Goal: Information Seeking & Learning: Learn about a topic

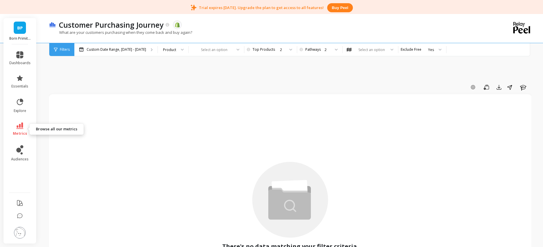
click at [22, 126] on icon at bounding box center [19, 126] width 7 height 6
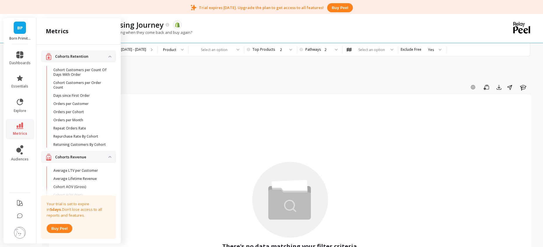
scroll to position [565, 0]
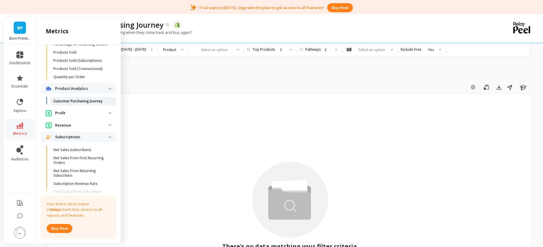
click at [70, 104] on p "Customer Purchasing Journey" at bounding box center [77, 101] width 49 height 5
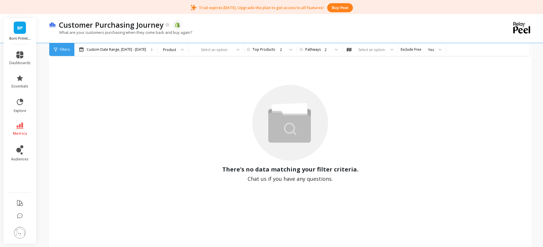
scroll to position [0, 0]
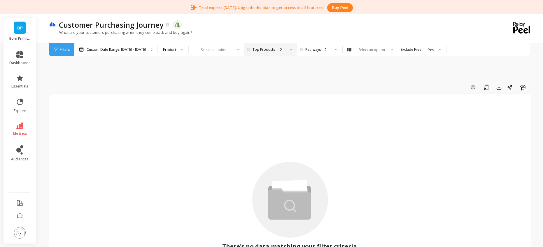
click at [274, 47] on div "2" at bounding box center [270, 50] width 29 height 6
click at [262, 67] on div "1" at bounding box center [273, 66] width 39 height 6
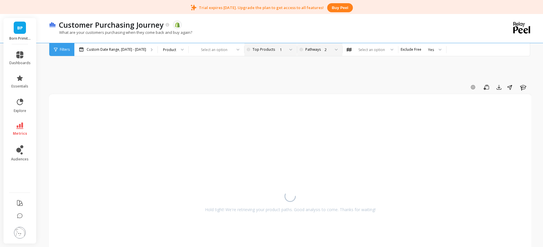
click at [308, 50] on div "2" at bounding box center [319, 50] width 22 height 6
click at [309, 63] on div "1" at bounding box center [323, 66] width 32 height 6
click at [120, 50] on p "Custom Date Range, [DATE] - [DATE]" at bounding box center [117, 49] width 60 height 5
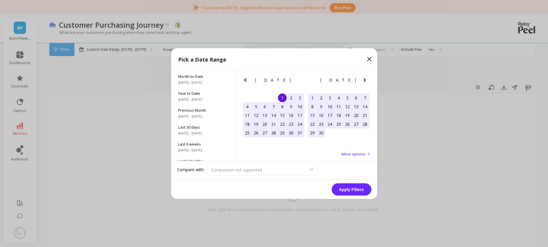
click at [370, 55] on icon at bounding box center [369, 58] width 7 height 7
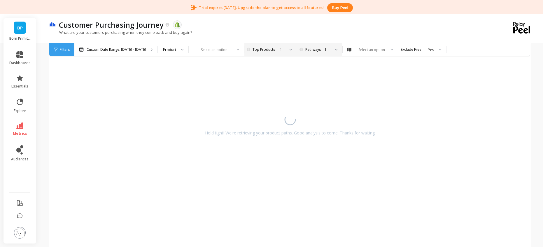
scroll to position [200, 0]
click at [368, 50] on div "Select an option" at bounding box center [372, 50] width 28 height 6
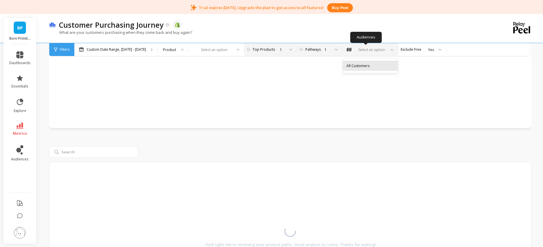
click at [352, 69] on div "All Customers" at bounding box center [370, 66] width 55 height 10
click at [214, 50] on div at bounding box center [213, 50] width 38 height 6
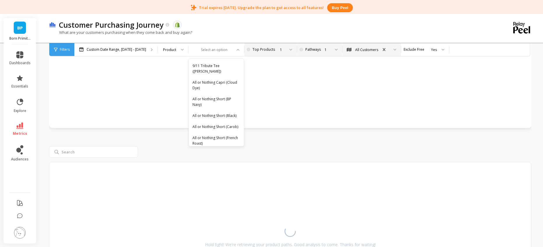
click at [308, 129] on div "Hold tight! We're retrieving your product paths. Good analysis to come. Thanks …" at bounding box center [399, 14] width 700 height 239
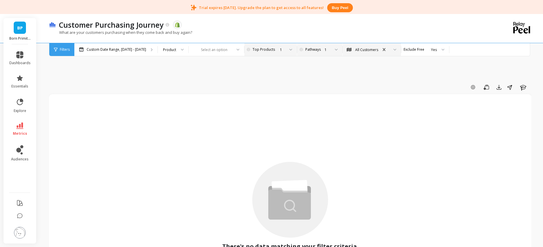
click at [317, 55] on div "1" at bounding box center [322, 49] width 39 height 13
click at [250, 44] on div "1" at bounding box center [273, 49] width 47 height 13
click at [199, 56] on div "Filters Filters Custom Date Range, [DATE] - [DATE] Product Select an option Pic…" at bounding box center [289, 49] width 481 height 13
click at [199, 51] on div at bounding box center [213, 50] width 38 height 6
click at [163, 47] on div "Product" at bounding box center [169, 50] width 13 height 6
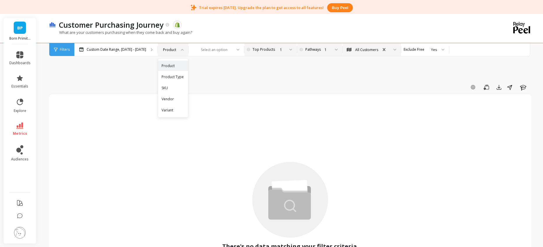
click at [226, 35] on div "What are your customers purchasing when they come back and buy again?" at bounding box center [266, 35] width 435 height 11
click at [200, 34] on div "What are your customers purchasing when they come back and buy again?" at bounding box center [266, 35] width 435 height 11
click at [214, 53] on div "Select an option" at bounding box center [212, 49] width 39 height 7
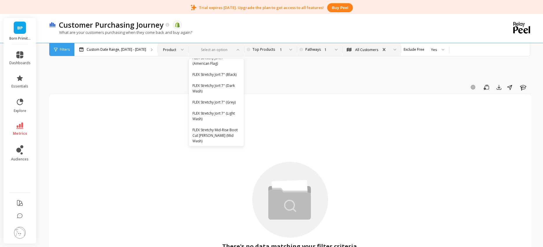
scroll to position [2728, 0]
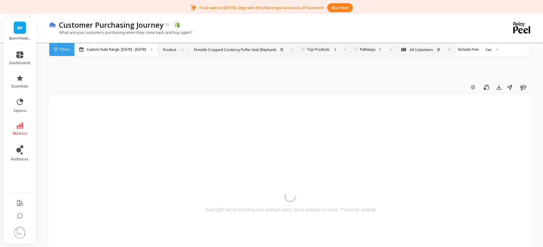
click at [310, 49] on div "1" at bounding box center [324, 50] width 29 height 6
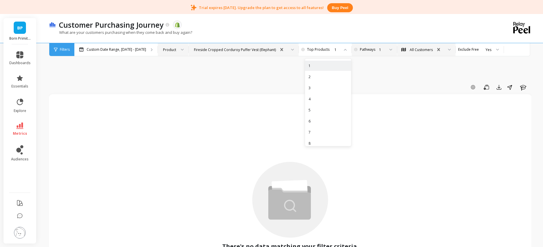
drag, startPoint x: 318, startPoint y: 111, endPoint x: 310, endPoint y: 104, distance: 10.6
click at [318, 111] on div "5" at bounding box center [328, 110] width 39 height 6
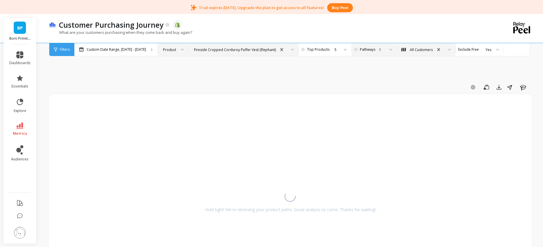
click at [263, 51] on div "Fireside Cropped Corduroy Puffer Vest (Elephant)" at bounding box center [235, 50] width 82 height 6
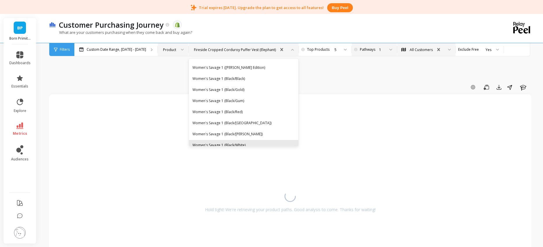
scroll to position [8066, 0]
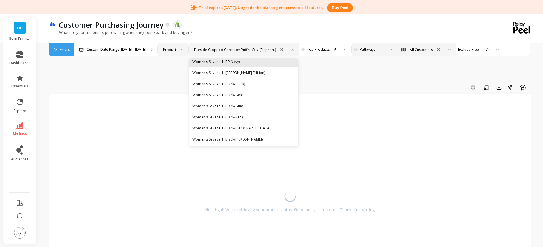
click at [248, 64] on div "Women's Savage 1 (BP Navy)" at bounding box center [244, 62] width 102 height 6
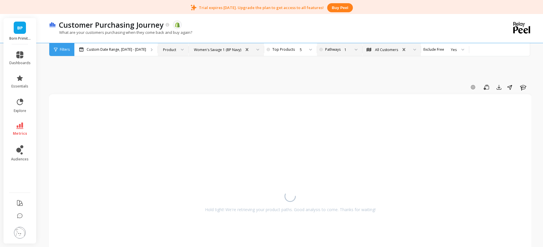
click at [180, 51] on div "Product" at bounding box center [173, 49] width 31 height 13
click at [176, 77] on div "Product Type" at bounding box center [173, 77] width 23 height 6
click at [205, 54] on div "Select an option" at bounding box center [228, 49] width 61 height 13
click at [219, 51] on div at bounding box center [222, 50] width 38 height 6
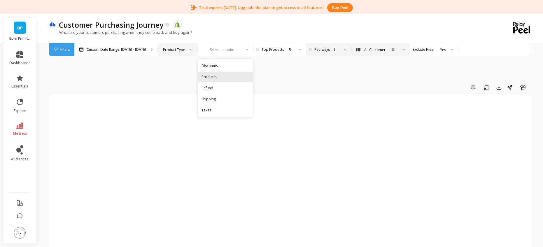
click at [225, 76] on div "Products" at bounding box center [226, 77] width 48 height 6
click at [217, 49] on div at bounding box center [222, 50] width 38 height 6
click at [186, 52] on div at bounding box center [189, 49] width 7 height 13
click at [184, 69] on div "Product" at bounding box center [177, 66] width 39 height 10
click at [206, 51] on div "Select an option" at bounding box center [219, 49] width 61 height 13
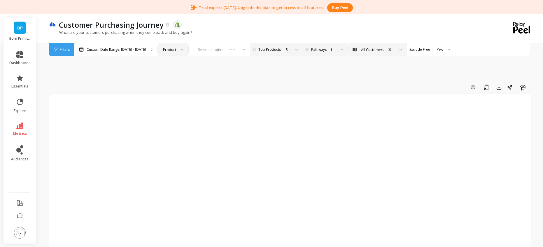
click at [240, 53] on div "Custom Date Range, [DATE] - [DATE] option Product, selected. Product Select an …" at bounding box center [314, 49] width 481 height 13
click at [234, 48] on div at bounding box center [236, 49] width 7 height 13
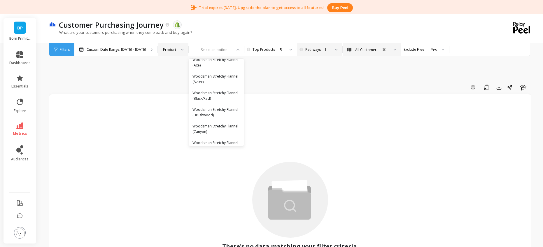
scroll to position [11274, 0]
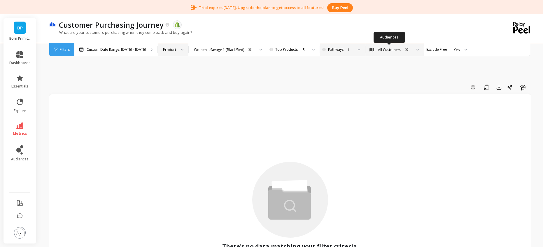
click at [393, 47] on div "All Customers" at bounding box center [389, 50] width 23 height 6
click at [391, 27] on div "Customer Purchasing Journey The data you are viewing comes from: Shopify" at bounding box center [270, 25] width 428 height 10
click at [25, 105] on link "explore" at bounding box center [19, 105] width 21 height 15
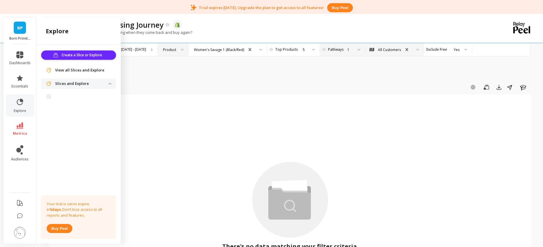
click at [25, 118] on ul "dashboards essentials explore metrics audiences" at bounding box center [20, 117] width 33 height 138
click at [22, 123] on icon at bounding box center [19, 126] width 7 height 6
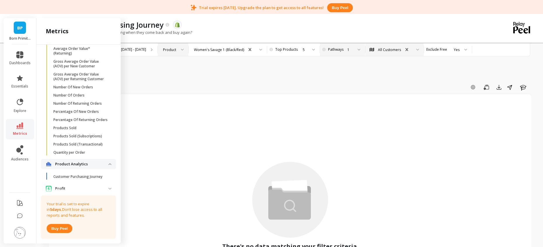
scroll to position [490, 0]
click at [75, 132] on link "Products Sold" at bounding box center [83, 128] width 66 height 8
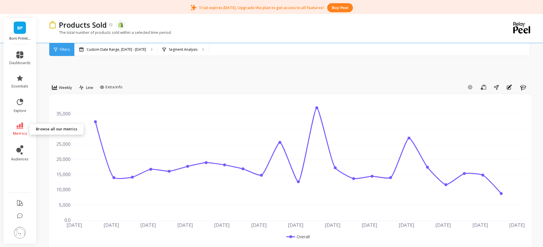
click at [24, 133] on span "metrics" at bounding box center [20, 133] width 14 height 5
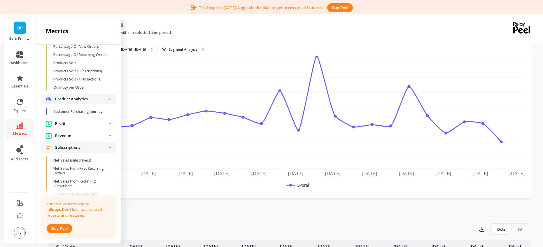
scroll to position [547, 0]
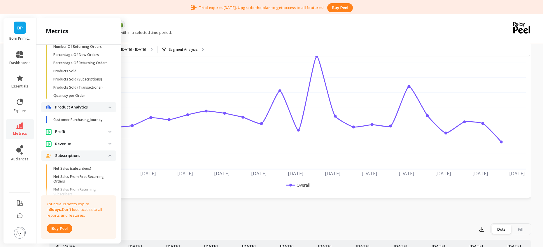
click at [95, 110] on p "Product Analytics" at bounding box center [81, 107] width 53 height 6
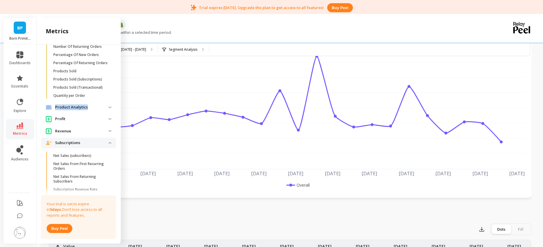
click at [95, 110] on p "Product Analytics" at bounding box center [81, 107] width 53 height 6
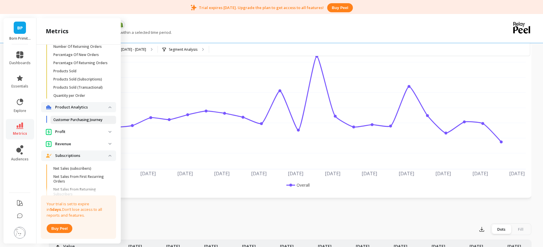
click at [93, 122] on p "Customer Purchasing Journey" at bounding box center [77, 120] width 49 height 5
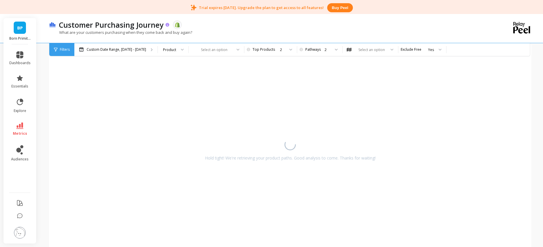
click at [167, 24] on icon at bounding box center [168, 25] width 4 height 4
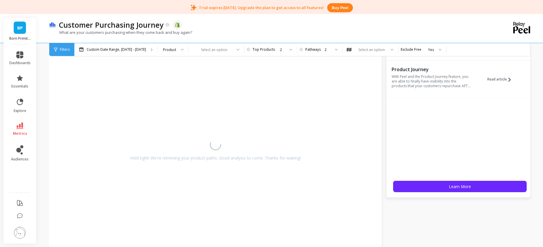
click at [489, 201] on div "Hold tight! We're retrieving your product paths. Good analysis to come. Thanks …" at bounding box center [290, 162] width 483 height 239
click at [406, 226] on div "Hold tight! We're retrieving your product paths. Good analysis to come. Thanks …" at bounding box center [290, 162] width 483 height 239
click at [443, 17] on div "Customer Purchasing Journey The data you are viewing comes from: Shopify What a…" at bounding box center [266, 28] width 435 height 29
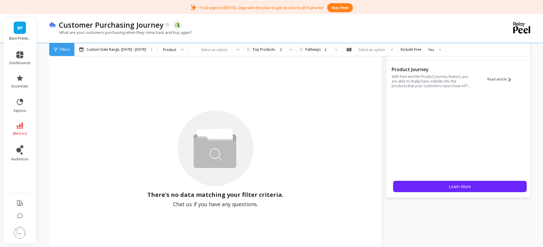
click at [288, 101] on div "There's no data matching your filter criteria. Chat us if you have any question…" at bounding box center [215, 159] width 321 height 222
click at [389, 35] on div "What are your customers purchasing when they come back and buy again?" at bounding box center [266, 35] width 435 height 11
click at [407, 48] on div "Yes" at bounding box center [419, 50] width 30 height 6
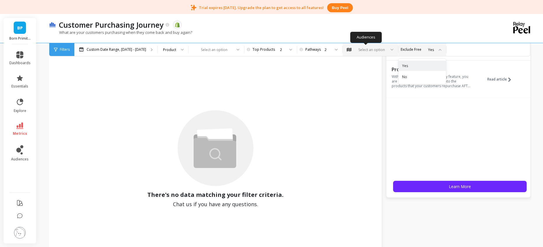
click at [382, 48] on div "Select an option" at bounding box center [367, 50] width 39 height 6
click at [367, 66] on div "All Customers" at bounding box center [371, 66] width 48 height 6
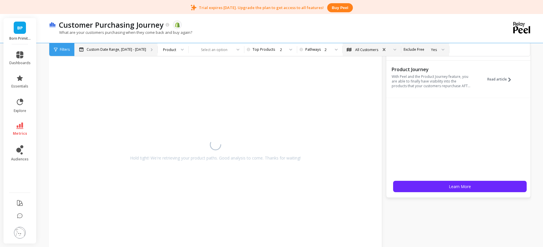
click at [146, 51] on div "Custom Date Range, [DATE] - [DATE]" at bounding box center [115, 49] width 83 height 13
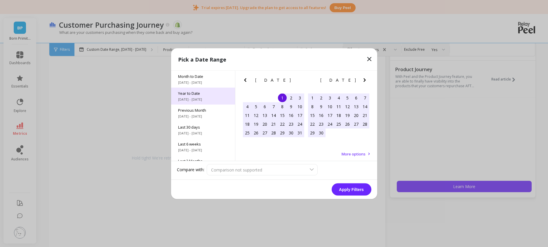
click at [200, 102] on div "Year to Date [DATE] - [DATE]" at bounding box center [203, 96] width 64 height 17
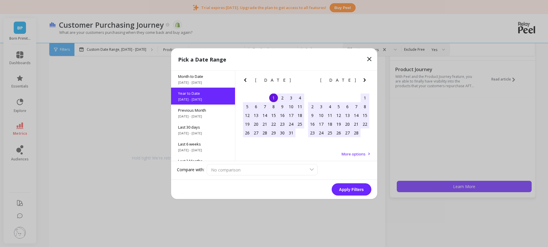
click at [346, 192] on button "Apply Filters" at bounding box center [352, 189] width 40 height 12
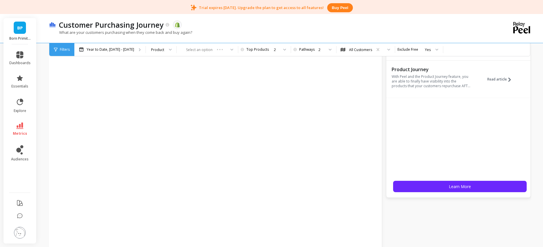
drag, startPoint x: 465, startPoint y: 184, endPoint x: 556, endPoint y: 177, distance: 91.0
click at [543, 177] on html "Trial expires [DATE]. Upgrade the plan to get access to all features! Buy peel …" at bounding box center [271, 213] width 543 height 531
click at [212, 49] on div "Select an option" at bounding box center [207, 49] width 61 height 13
click at [167, 53] on div "Product" at bounding box center [161, 49] width 31 height 13
click at [296, 26] on div "Customer Purchasing Journey The data you are viewing comes from: Shopify" at bounding box center [270, 25] width 428 height 10
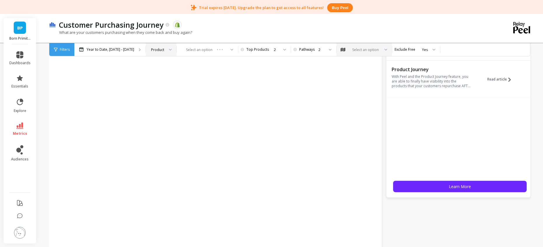
click at [59, 46] on div "Filters" at bounding box center [61, 49] width 25 height 13
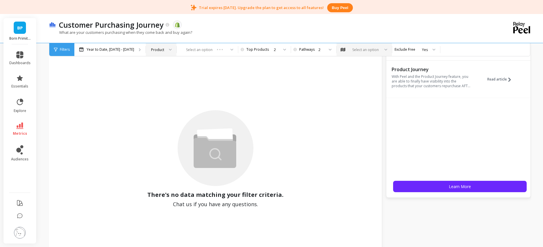
click at [59, 49] on div "Filters" at bounding box center [61, 49] width 25 height 13
click at [56, 49] on icon at bounding box center [56, 50] width 4 height 4
